Goal: Transaction & Acquisition: Obtain resource

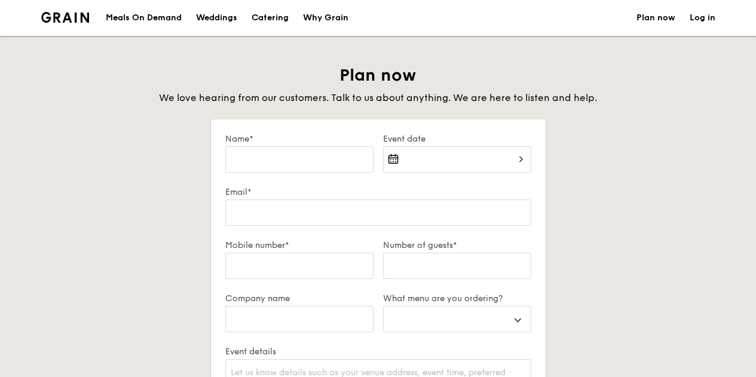
select select
click at [284, 16] on div "Catering" at bounding box center [270, 18] width 37 height 36
select select
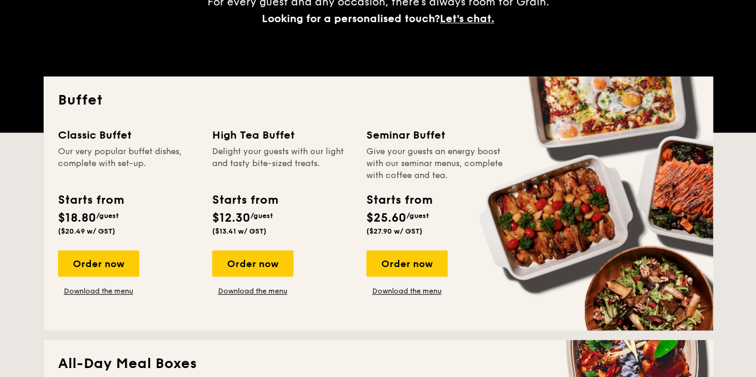
scroll to position [239, 0]
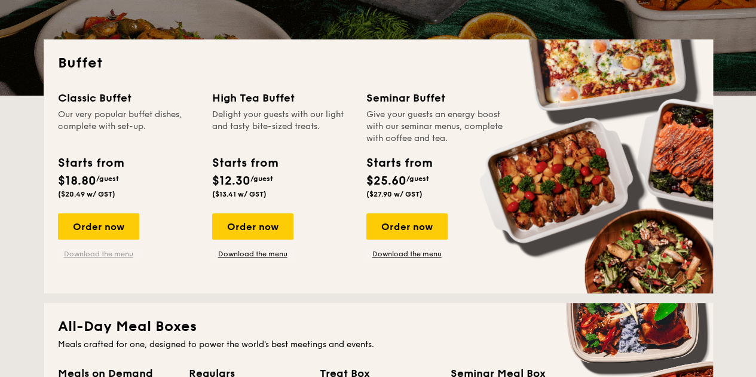
click at [105, 252] on link "Download the menu" at bounding box center [98, 254] width 81 height 10
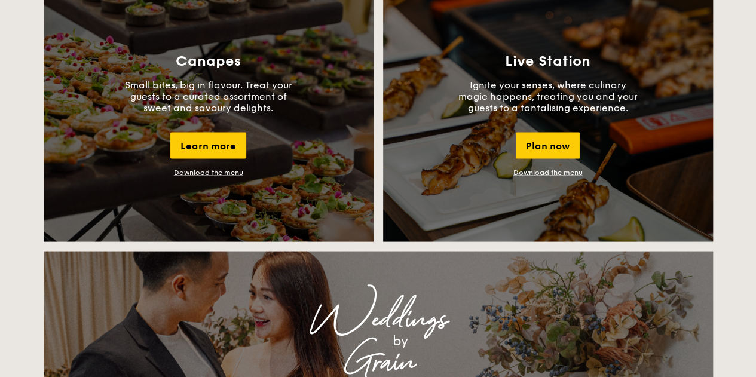
scroll to position [1196, 0]
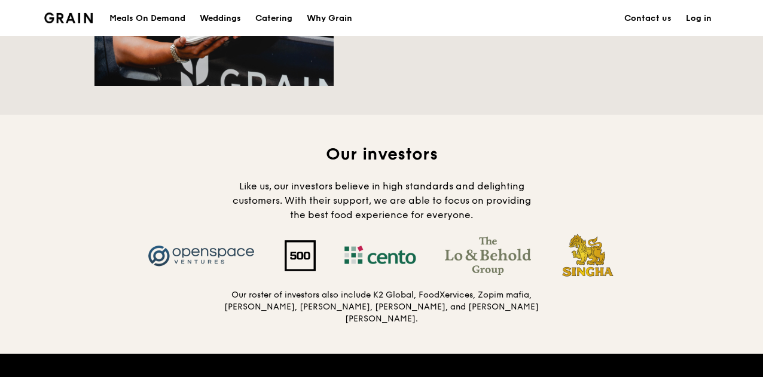
scroll to position [1315, 0]
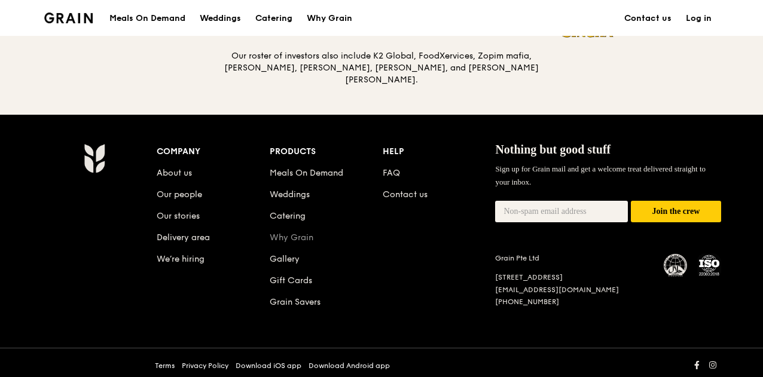
click at [298, 233] on link "Why Grain" at bounding box center [292, 238] width 44 height 10
